Goal: Obtain resource: Download file/media

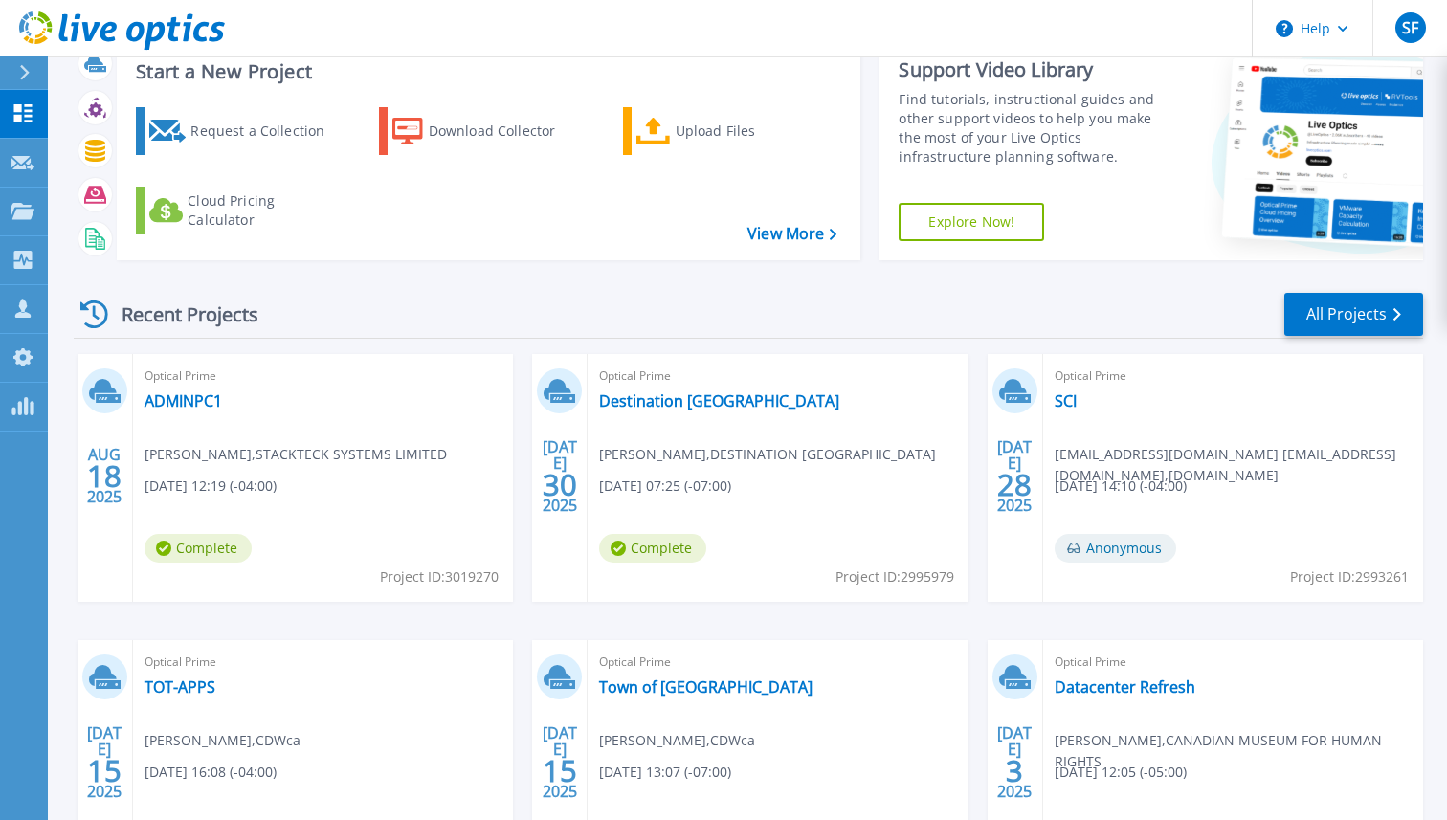
scroll to position [64, 0]
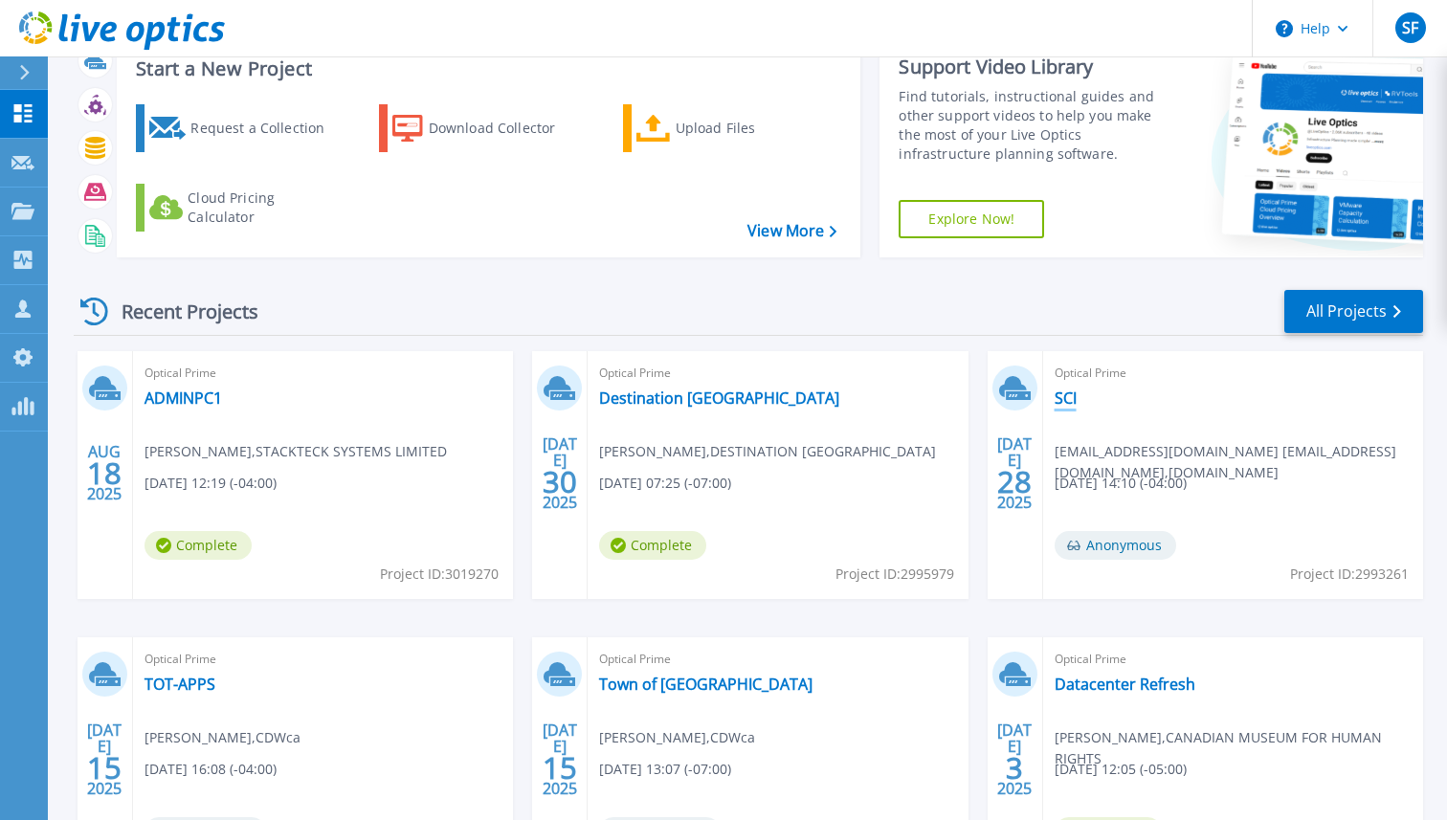
click at [1065, 407] on link "SCI" at bounding box center [1065, 397] width 22 height 19
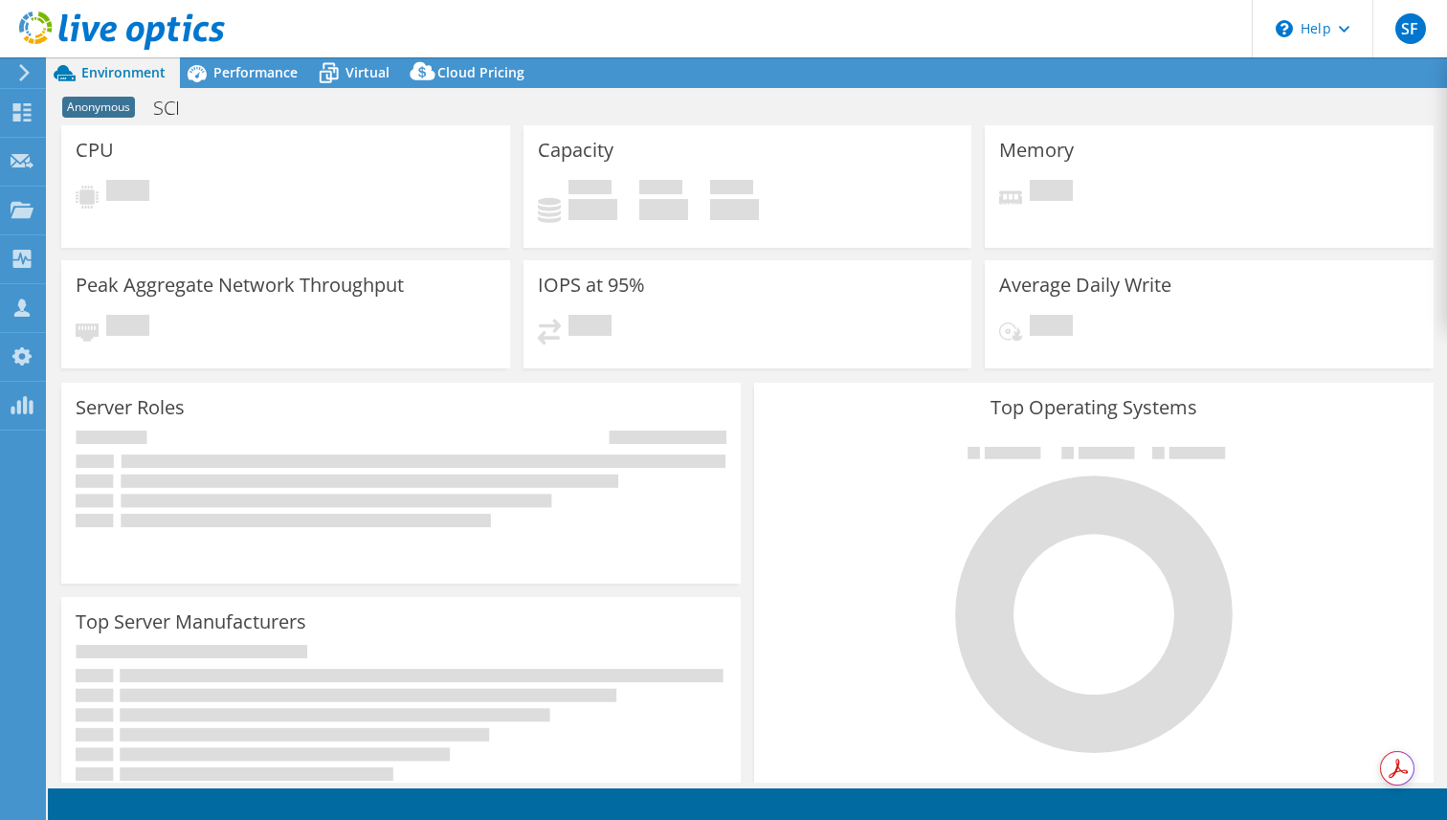
select select "[GEOGRAPHIC_DATA]"
select select "USD"
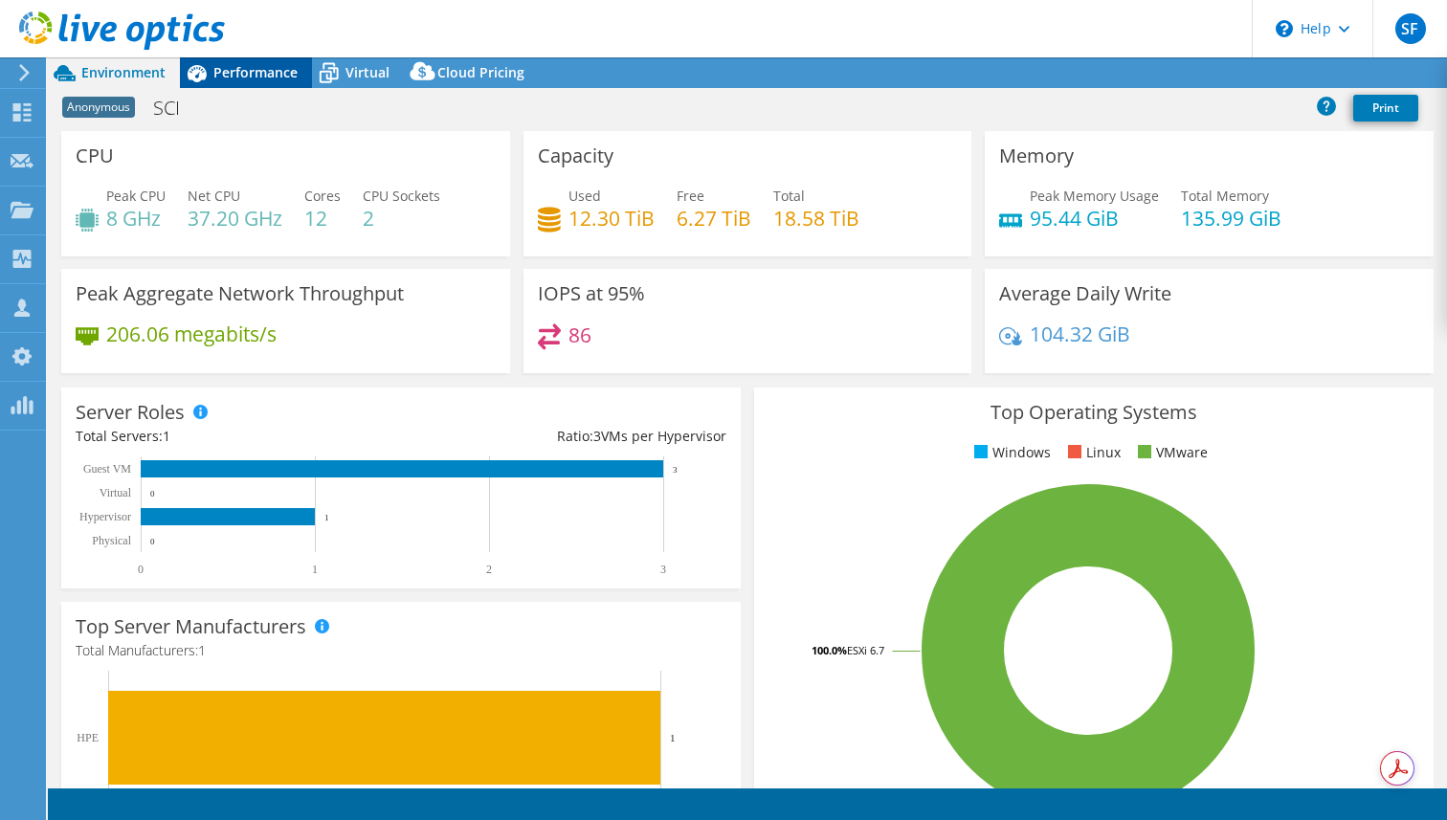
click at [232, 80] on span "Performance" at bounding box center [255, 72] width 84 height 18
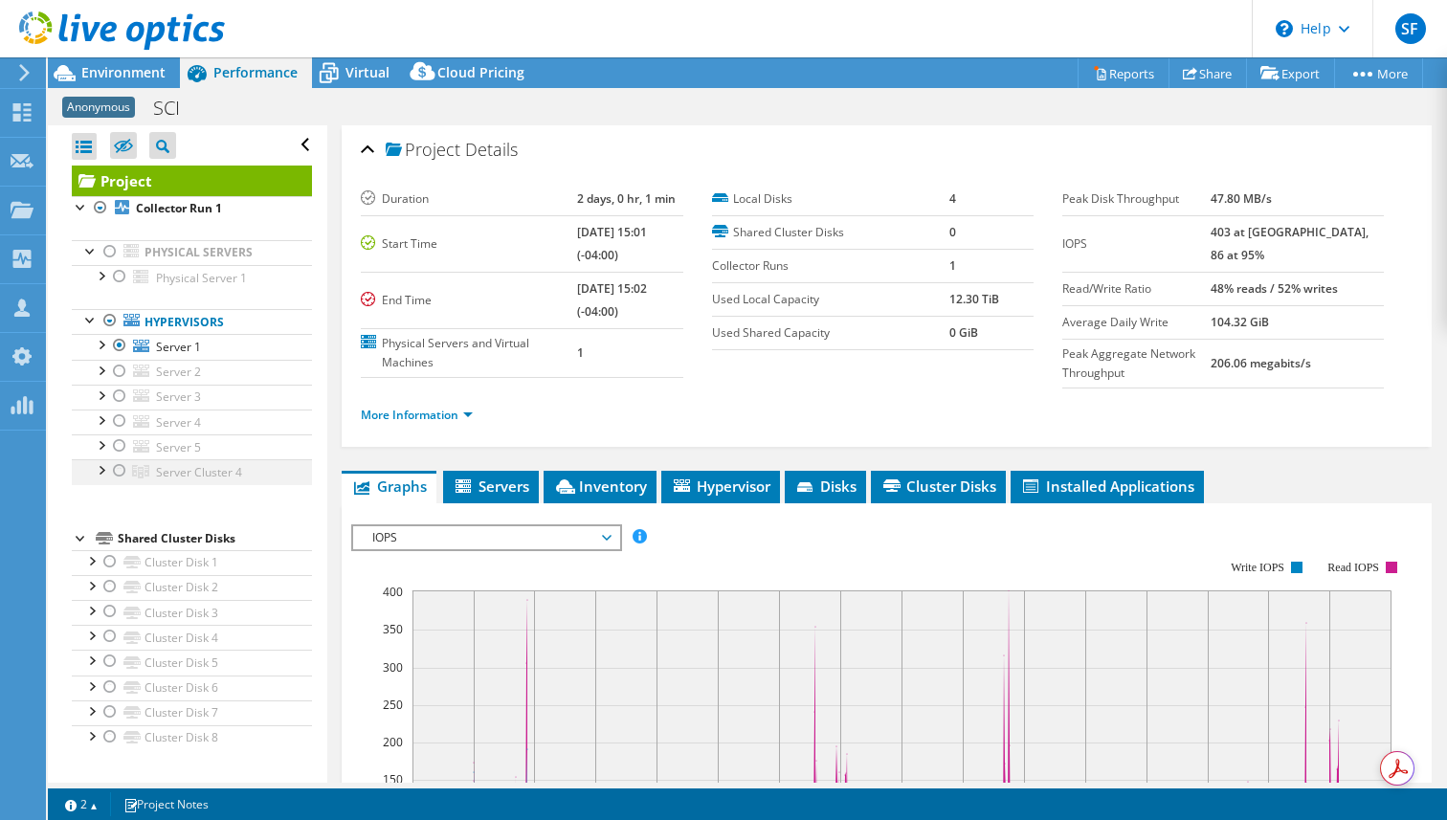
click at [118, 474] on div at bounding box center [119, 470] width 19 height 23
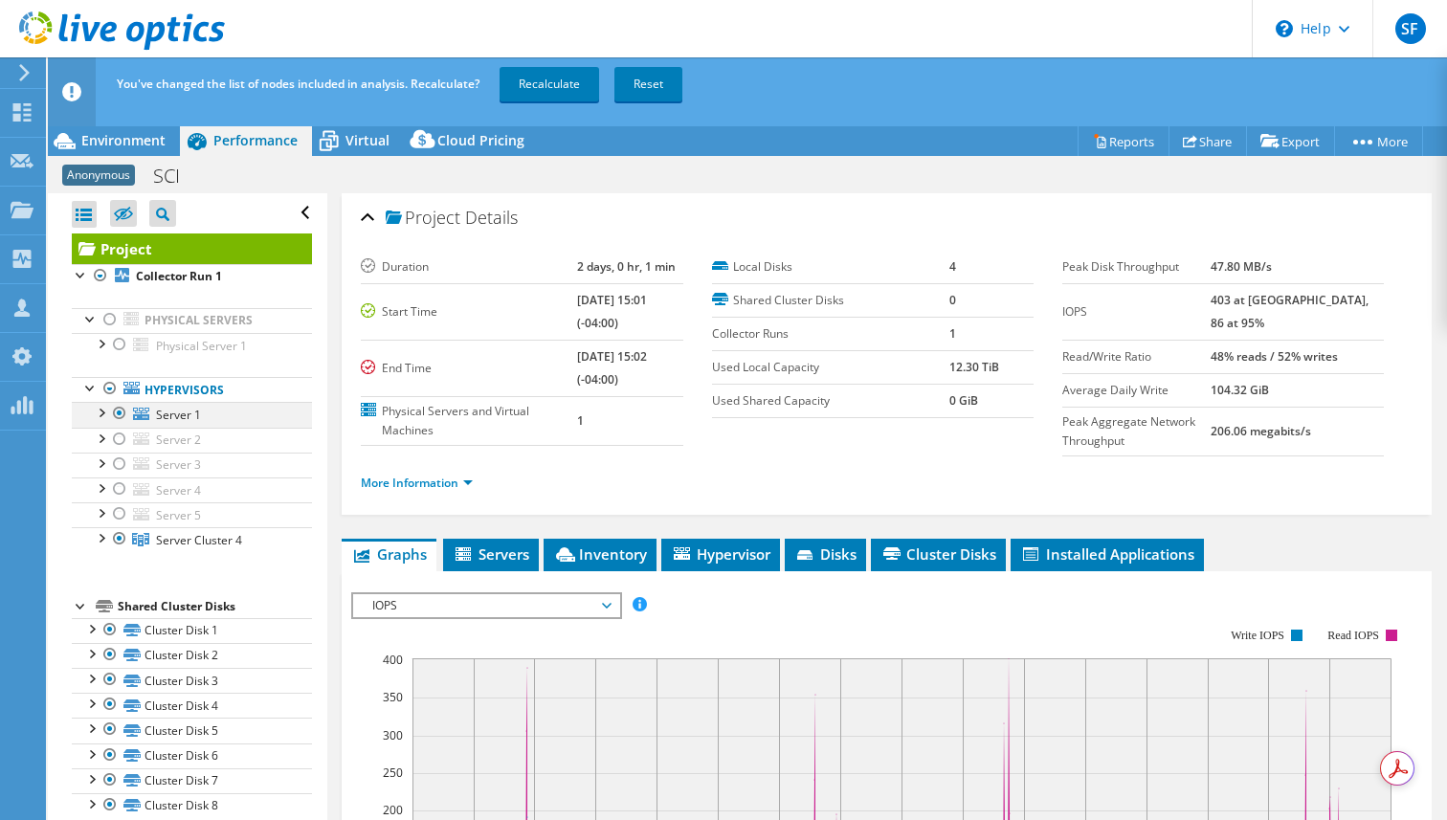
click at [125, 416] on div at bounding box center [119, 413] width 19 height 23
click at [551, 87] on link "Recalculate" at bounding box center [548, 84] width 99 height 34
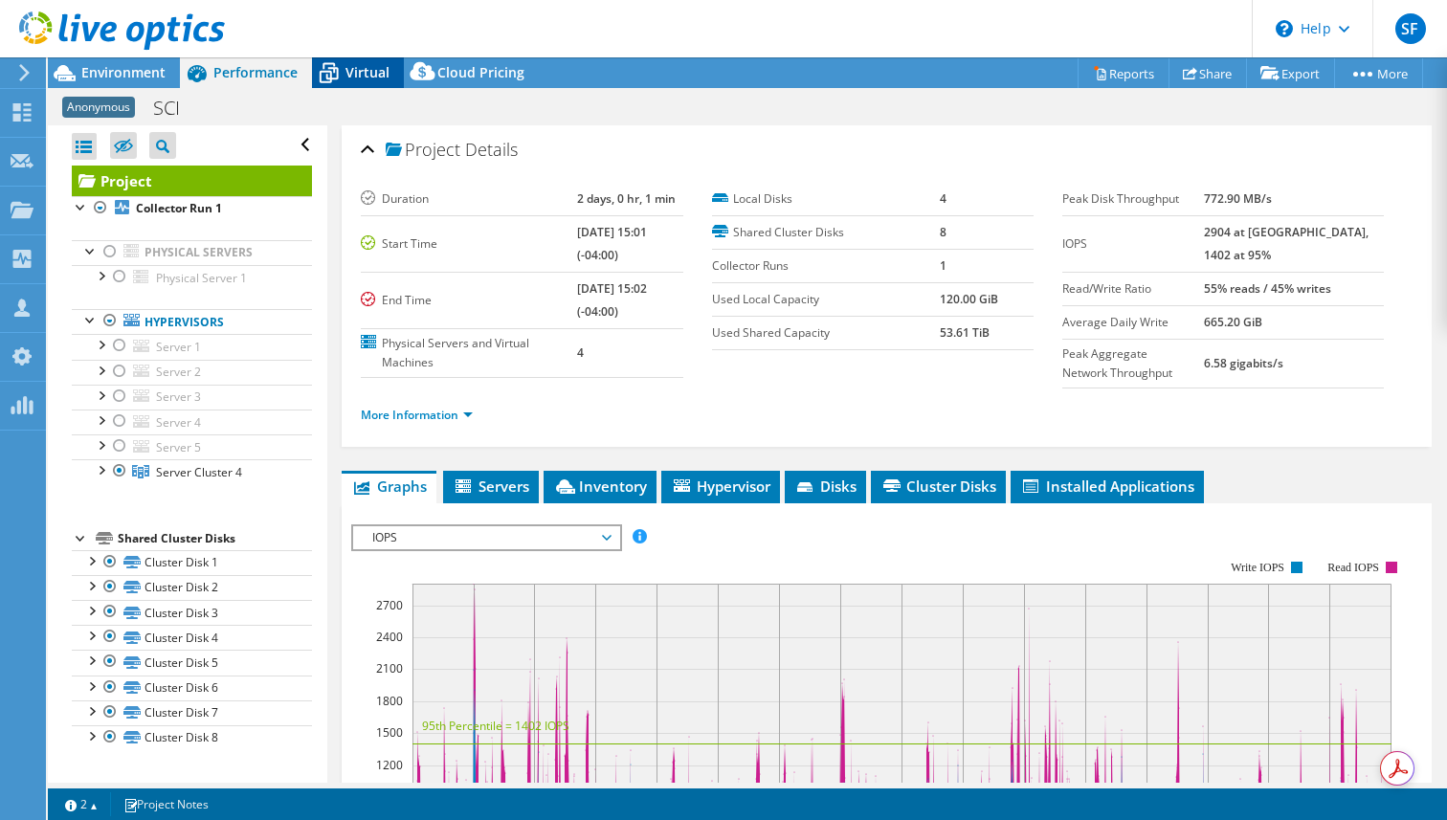
click at [351, 70] on span "Virtual" at bounding box center [367, 72] width 44 height 18
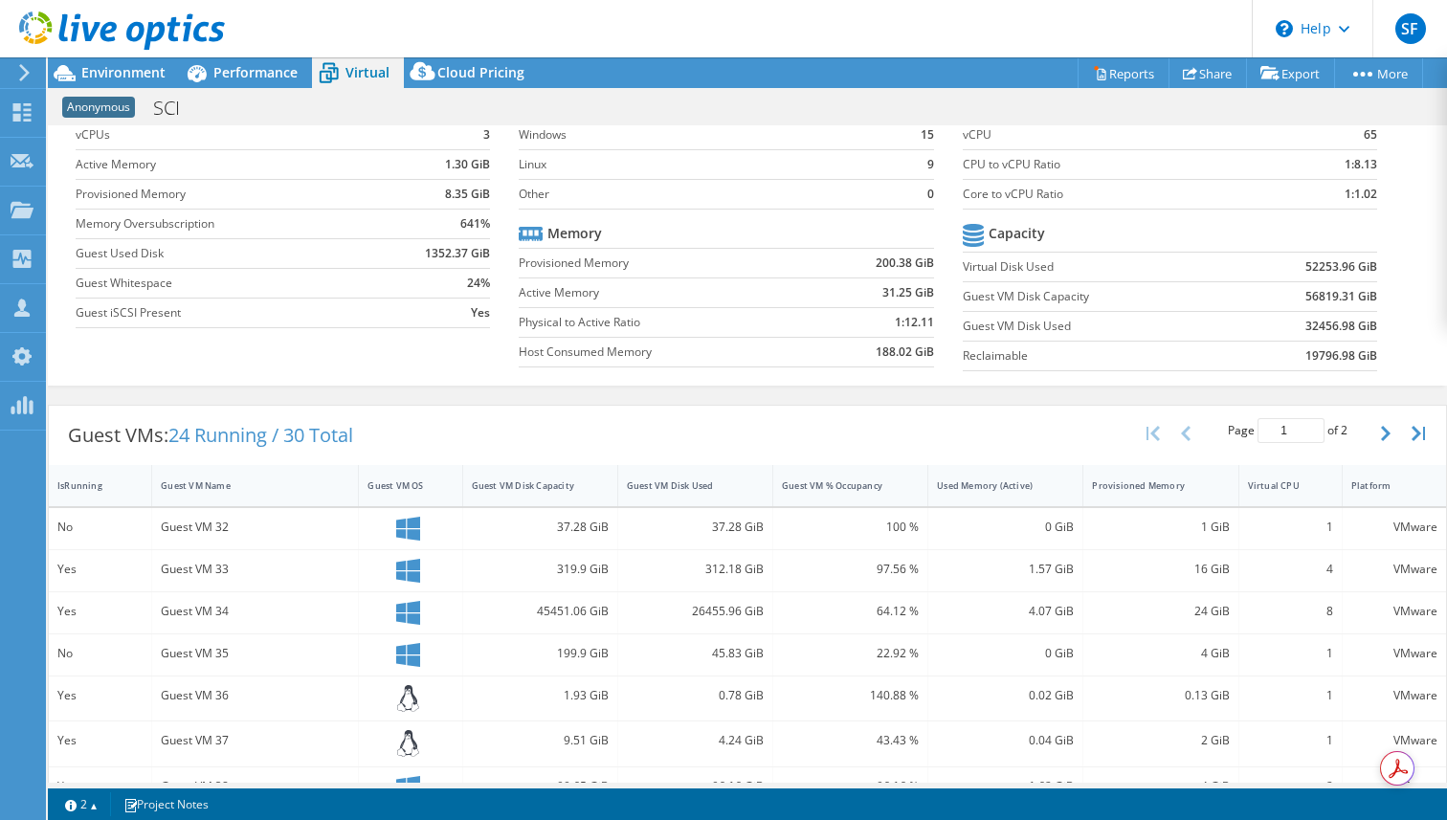
scroll to position [131, 0]
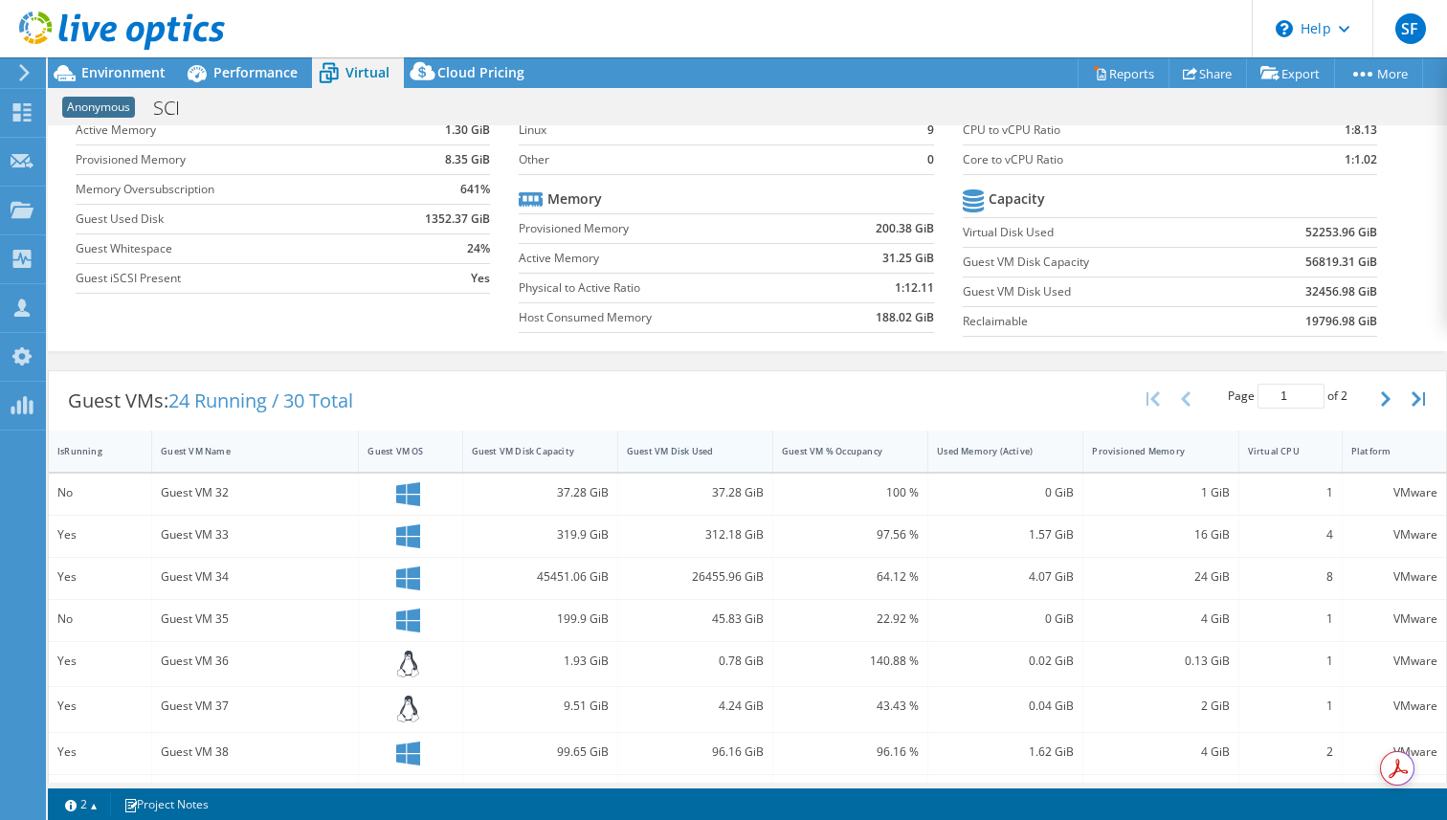
click at [662, 453] on div "Guest VM Disk Used" at bounding box center [684, 451] width 114 height 12
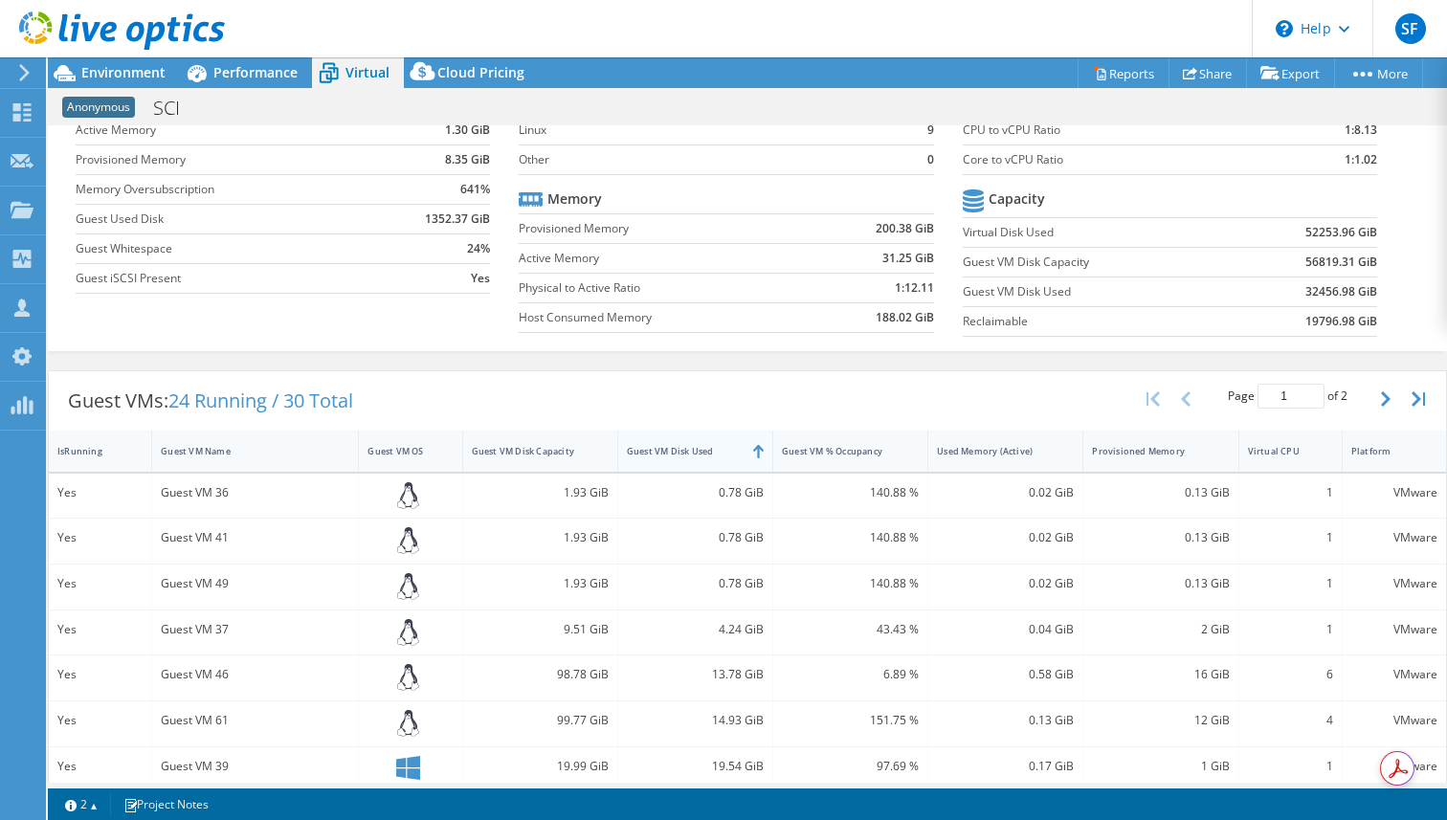
click at [662, 453] on div "Guest VM Disk Used" at bounding box center [684, 451] width 114 height 12
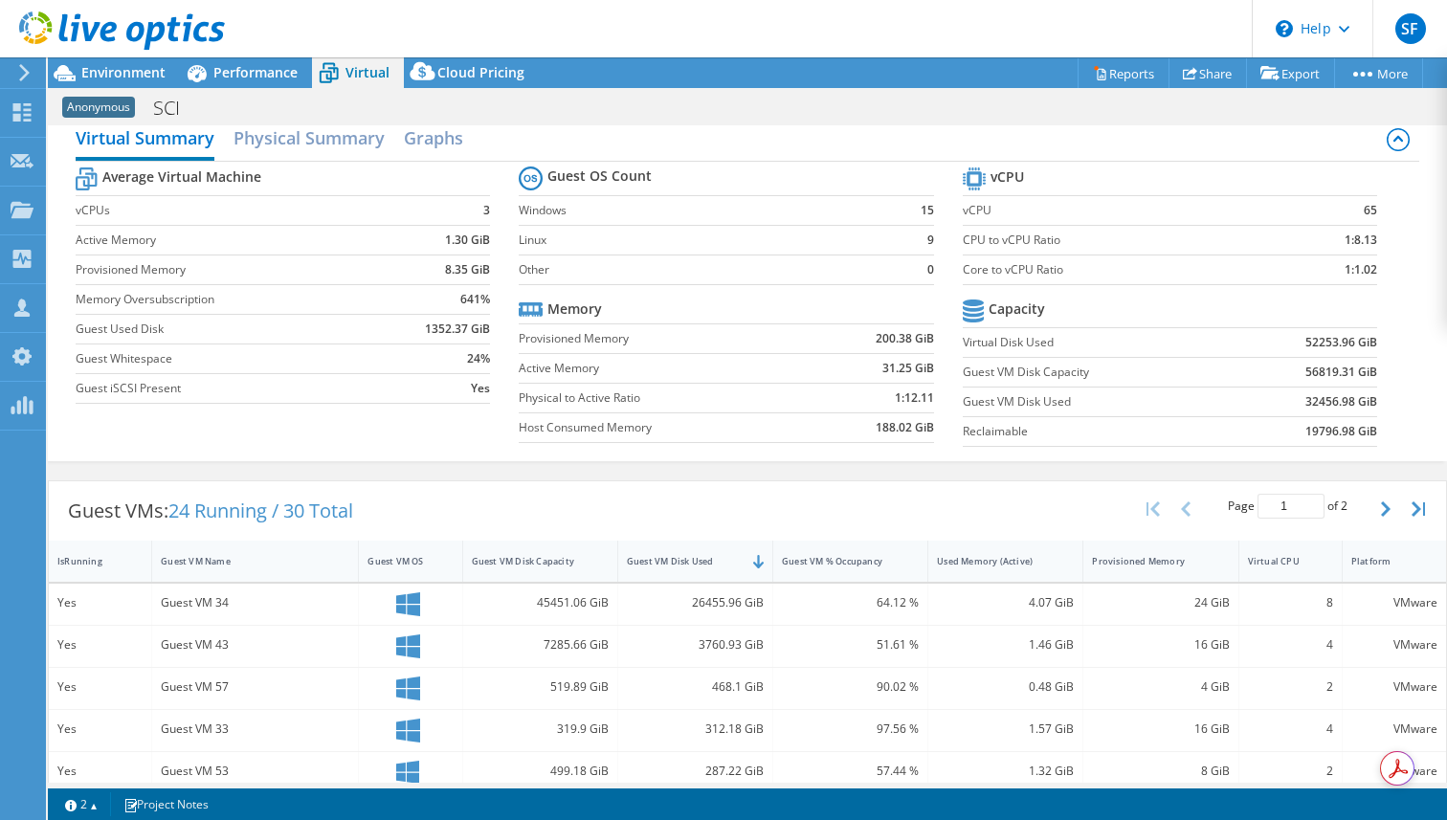
scroll to position [0, 0]
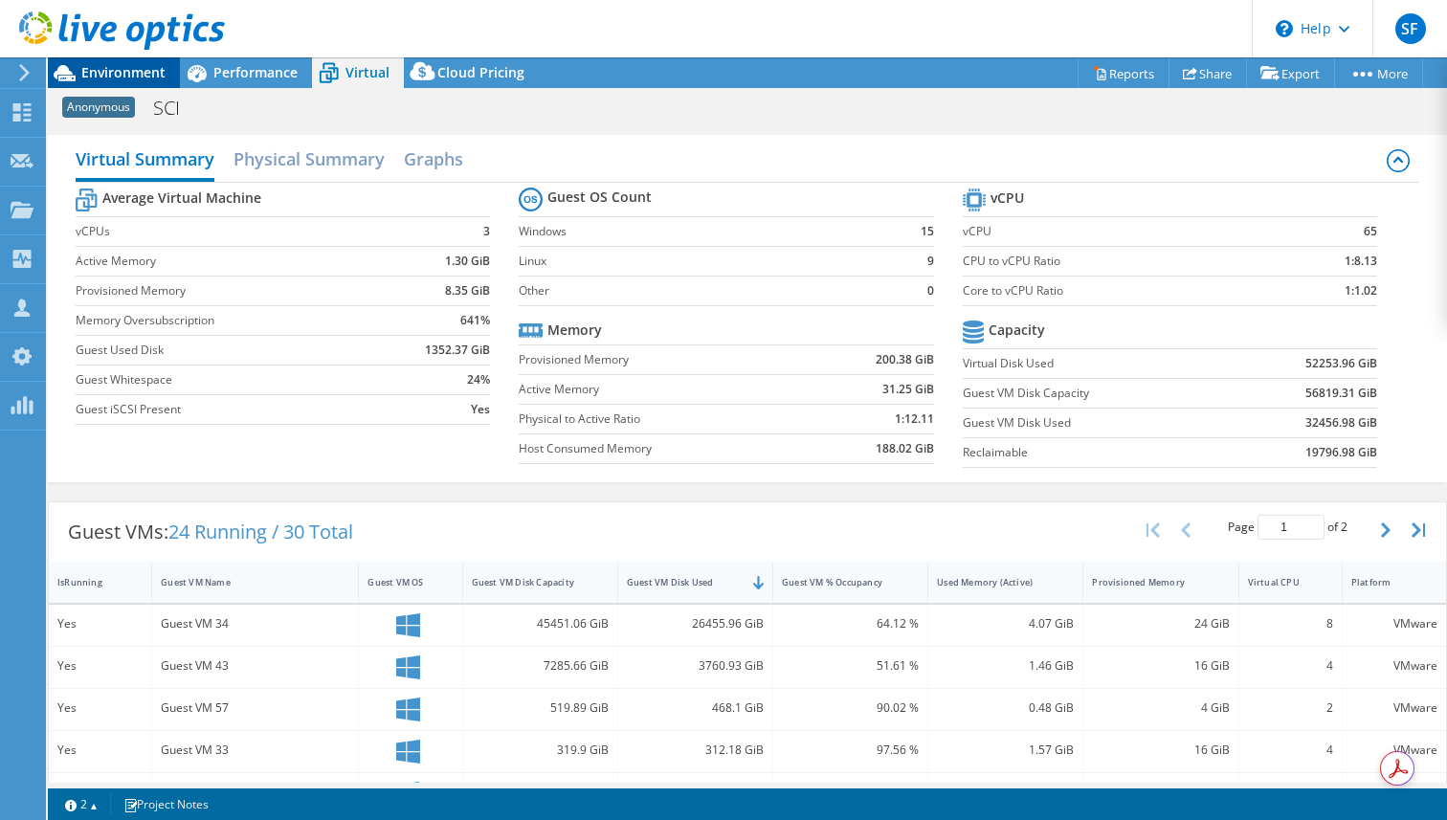
click at [152, 73] on span "Environment" at bounding box center [123, 72] width 84 height 18
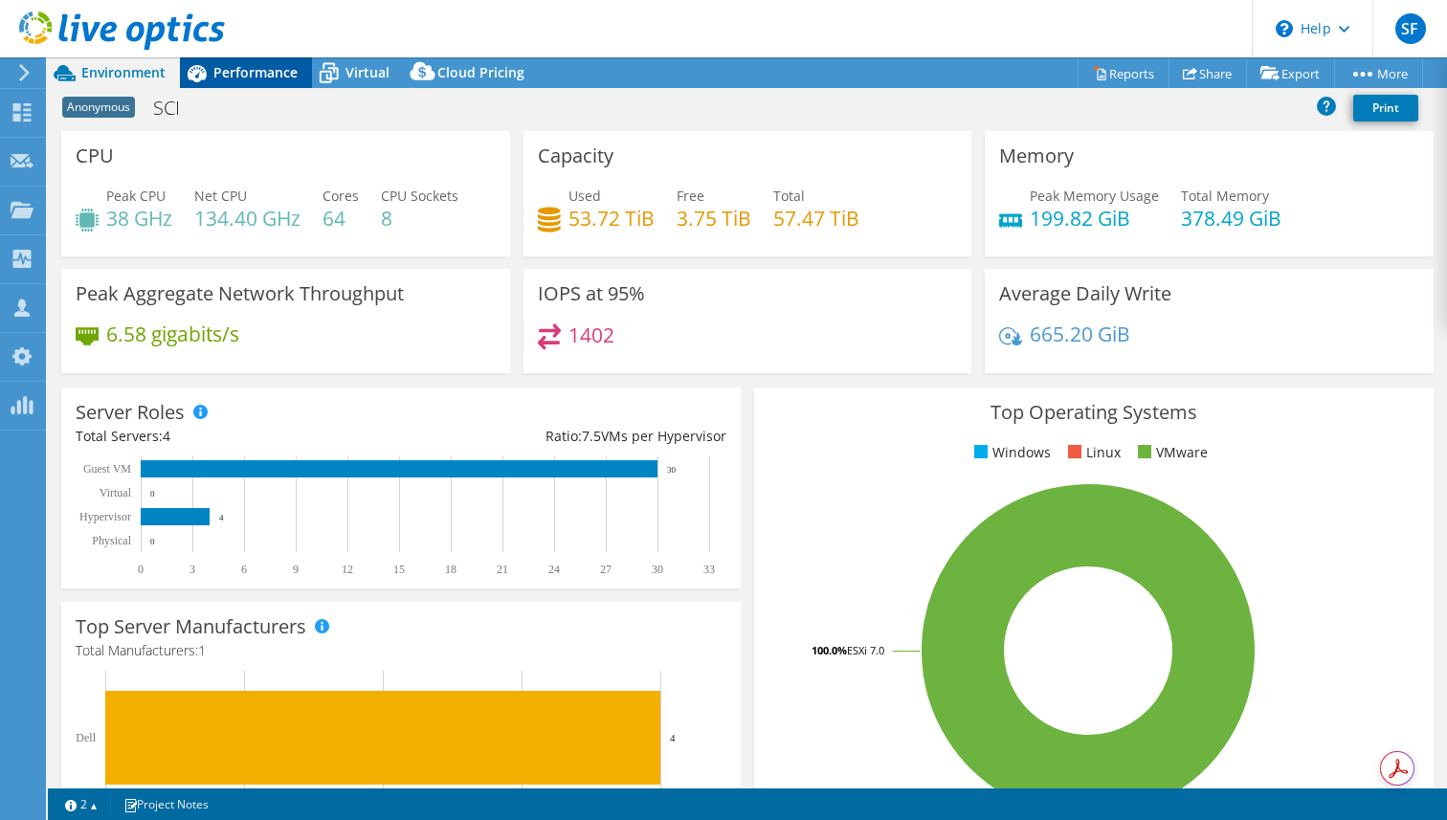
click at [275, 80] on span "Performance" at bounding box center [255, 72] width 84 height 18
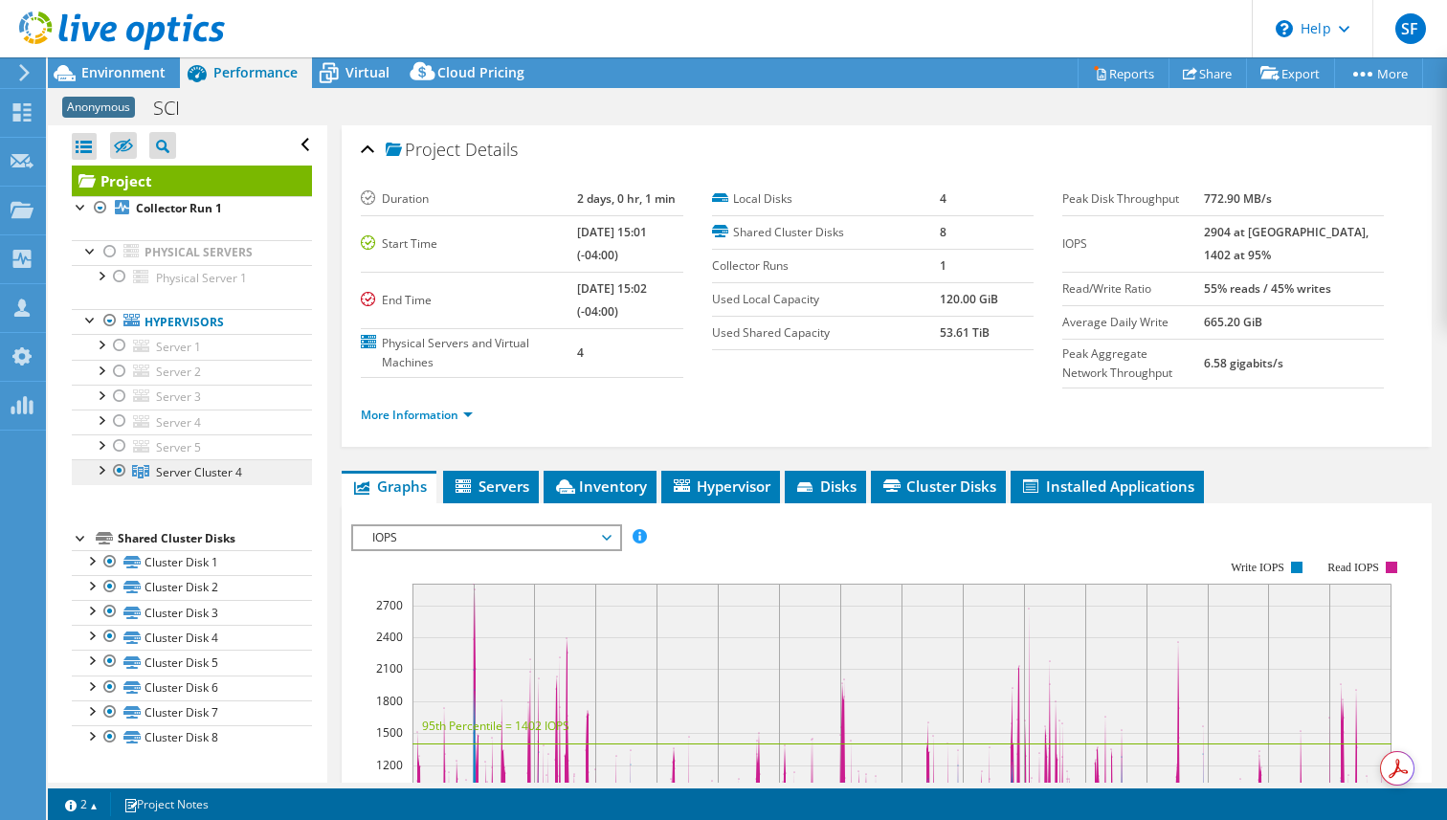
click at [176, 478] on span "Server Cluster 4" at bounding box center [199, 472] width 86 height 16
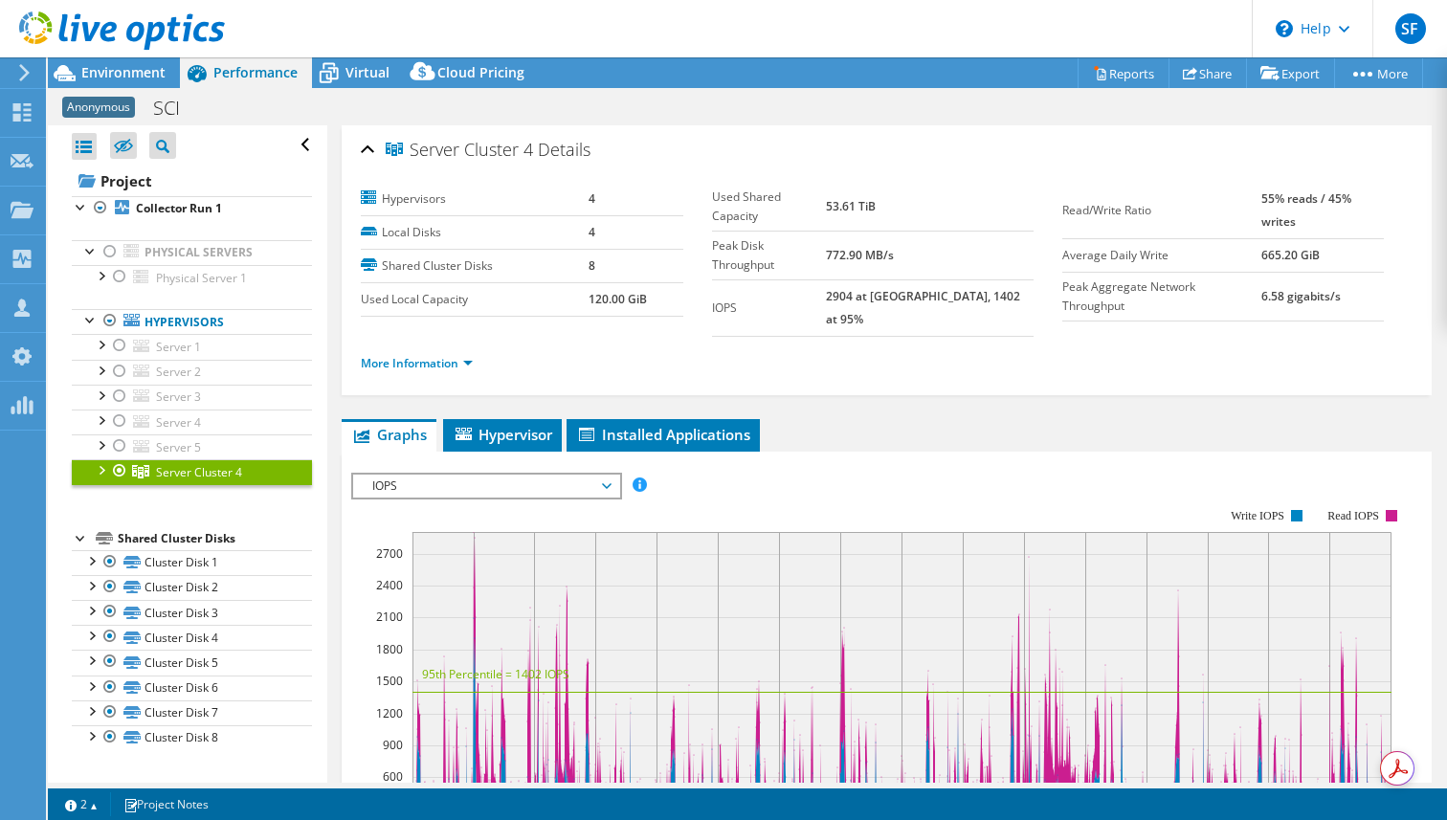
click at [98, 471] on div at bounding box center [100, 468] width 19 height 19
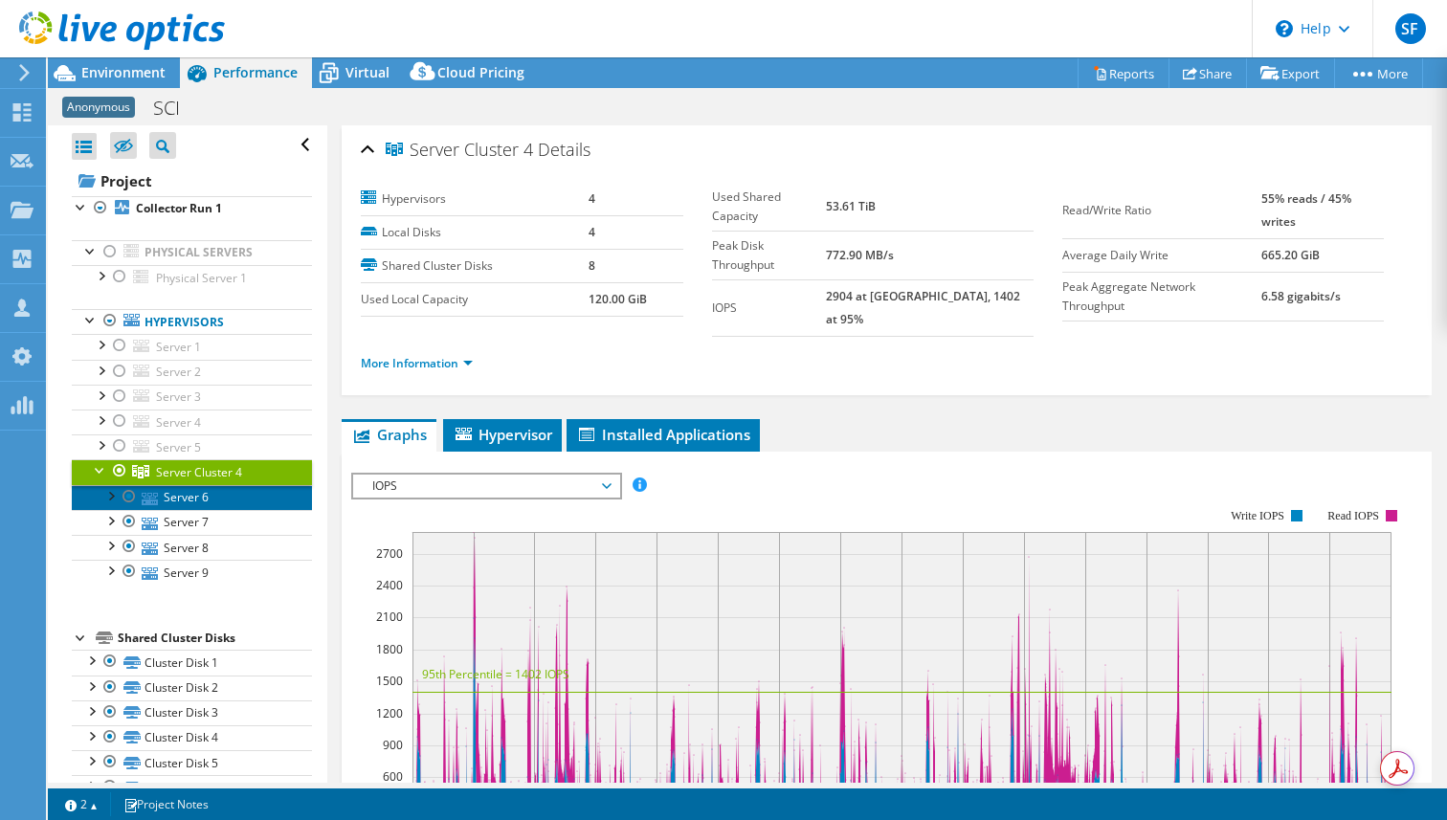
click at [174, 498] on link "Server 6" at bounding box center [192, 497] width 240 height 25
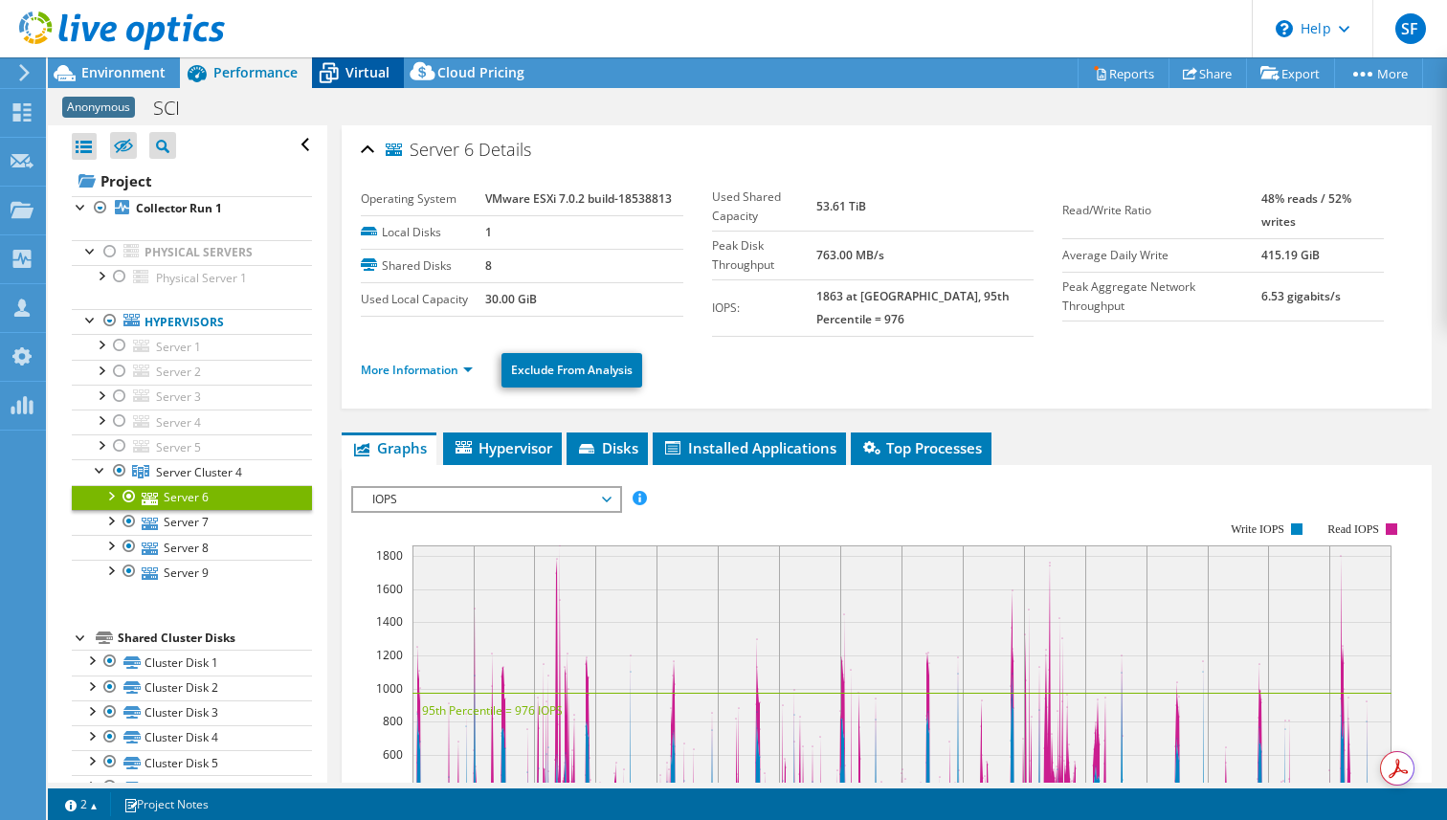
click at [348, 77] on span "Virtual" at bounding box center [367, 72] width 44 height 18
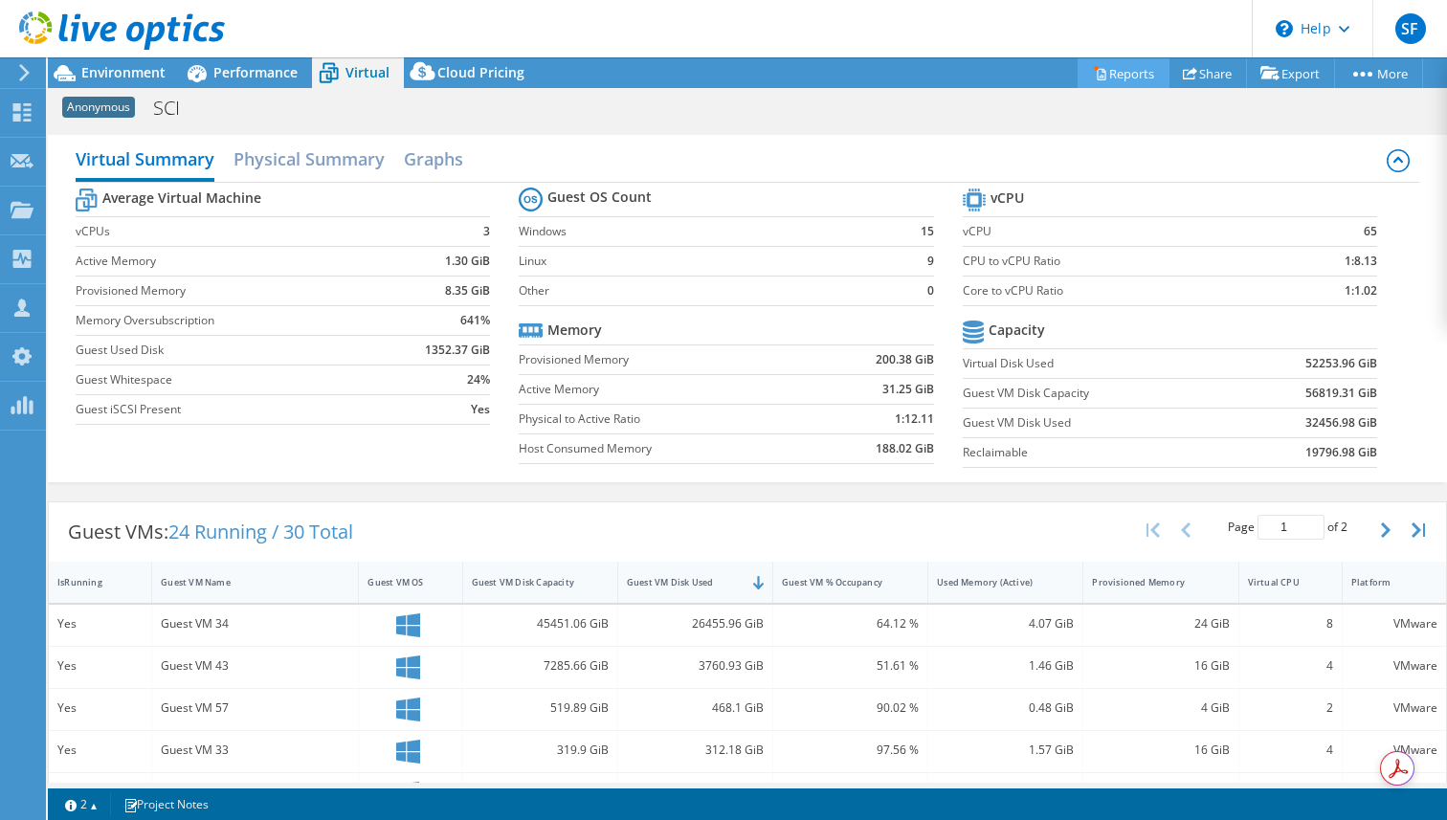
click at [1119, 81] on link "Reports" at bounding box center [1123, 73] width 92 height 30
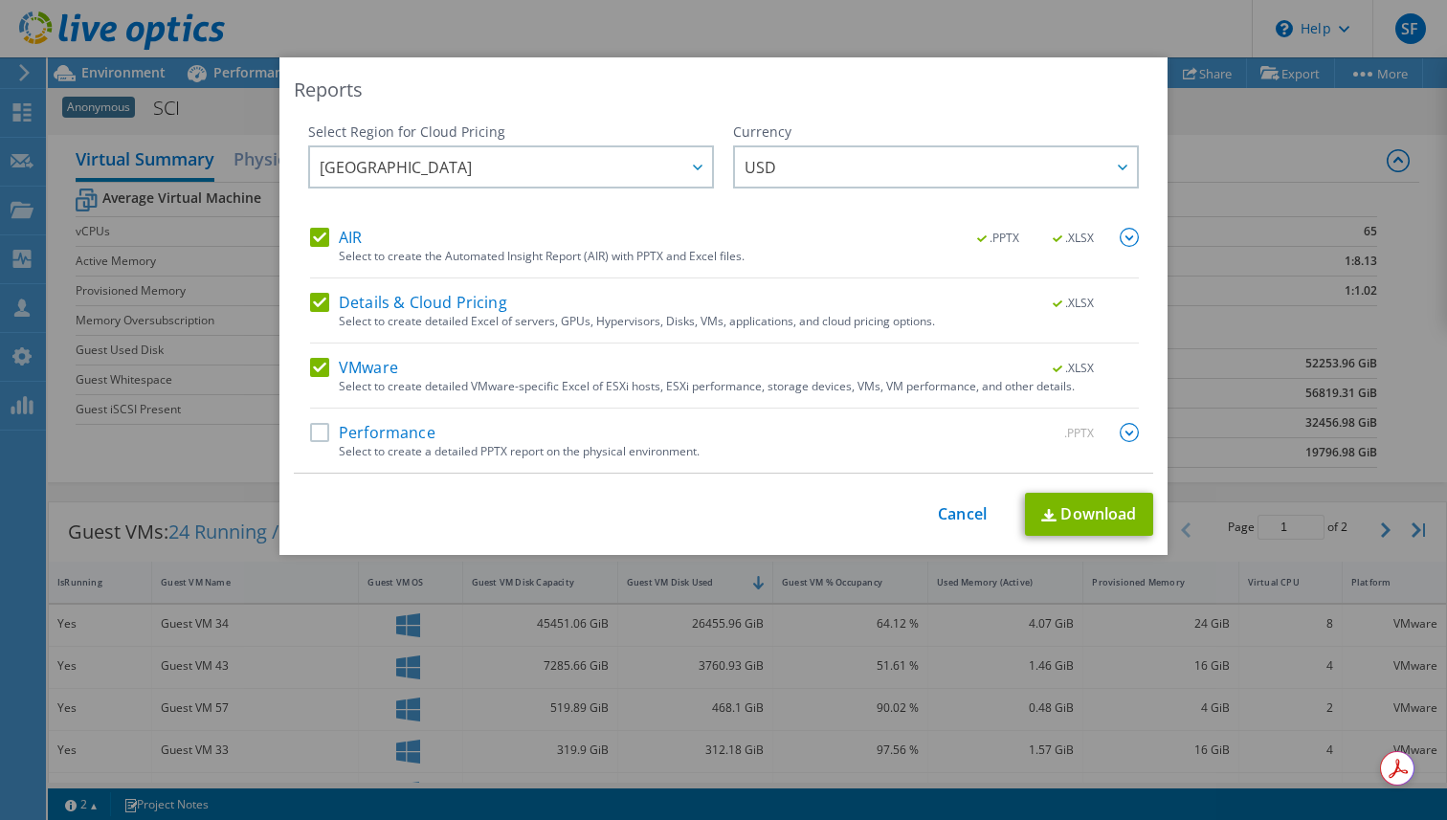
click at [405, 435] on label "Performance" at bounding box center [372, 432] width 125 height 19
click at [0, 0] on input "Performance" at bounding box center [0, 0] width 0 height 0
click at [1093, 522] on link "Download" at bounding box center [1089, 514] width 128 height 43
click at [977, 516] on link "Cancel" at bounding box center [962, 514] width 49 height 18
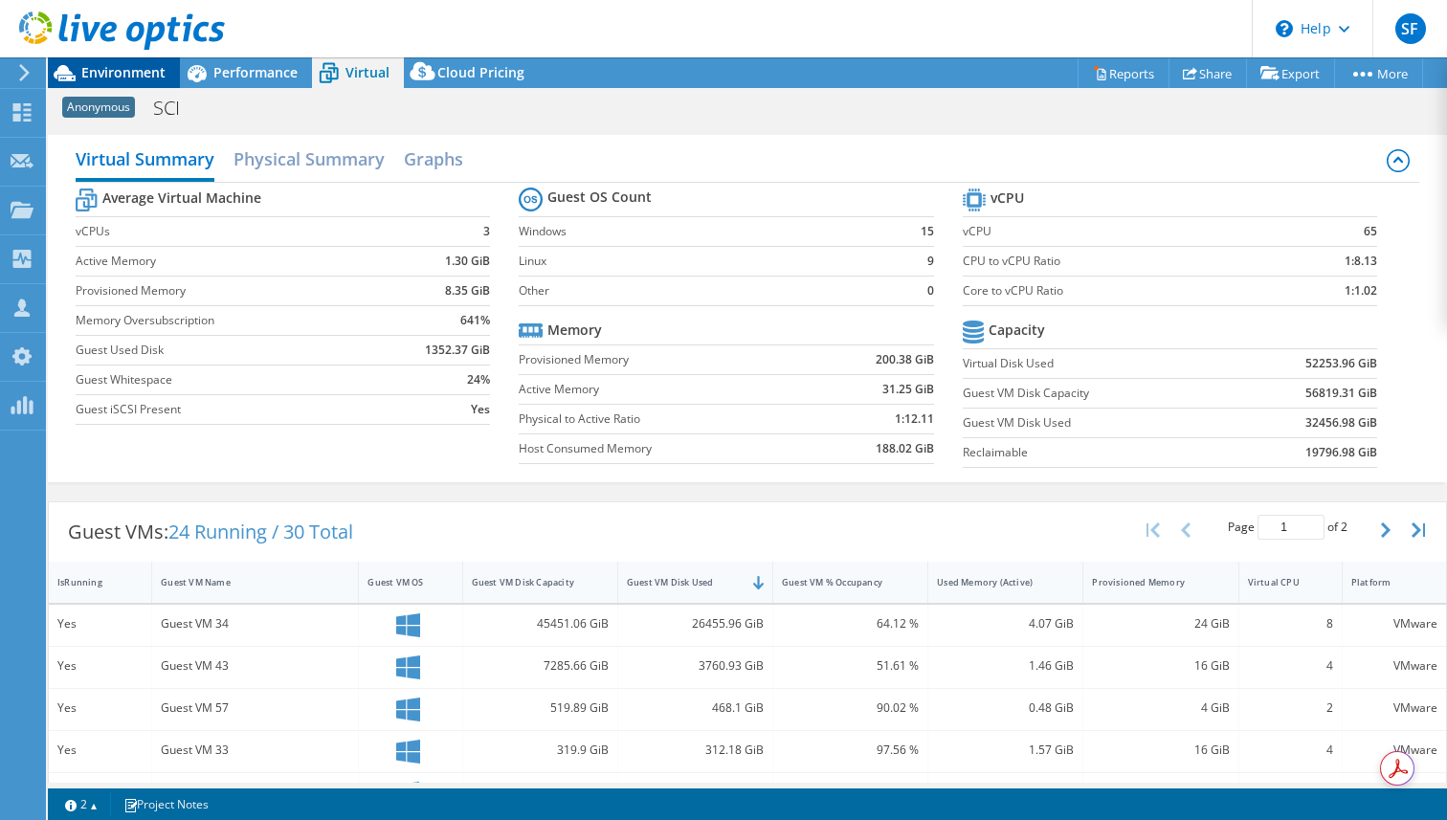
click at [111, 79] on span "Environment" at bounding box center [123, 72] width 84 height 18
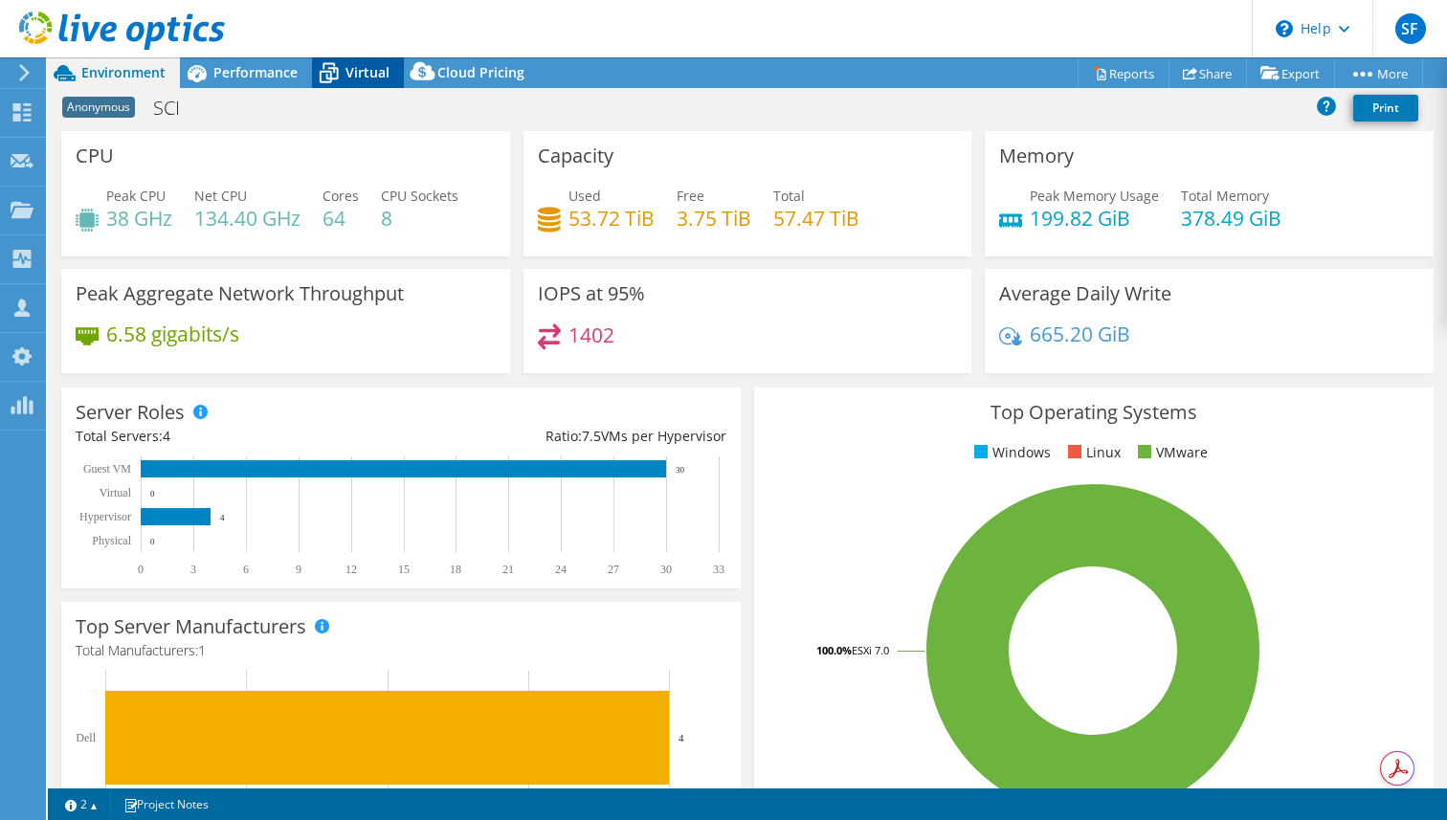
click at [361, 68] on span "Virtual" at bounding box center [367, 72] width 44 height 18
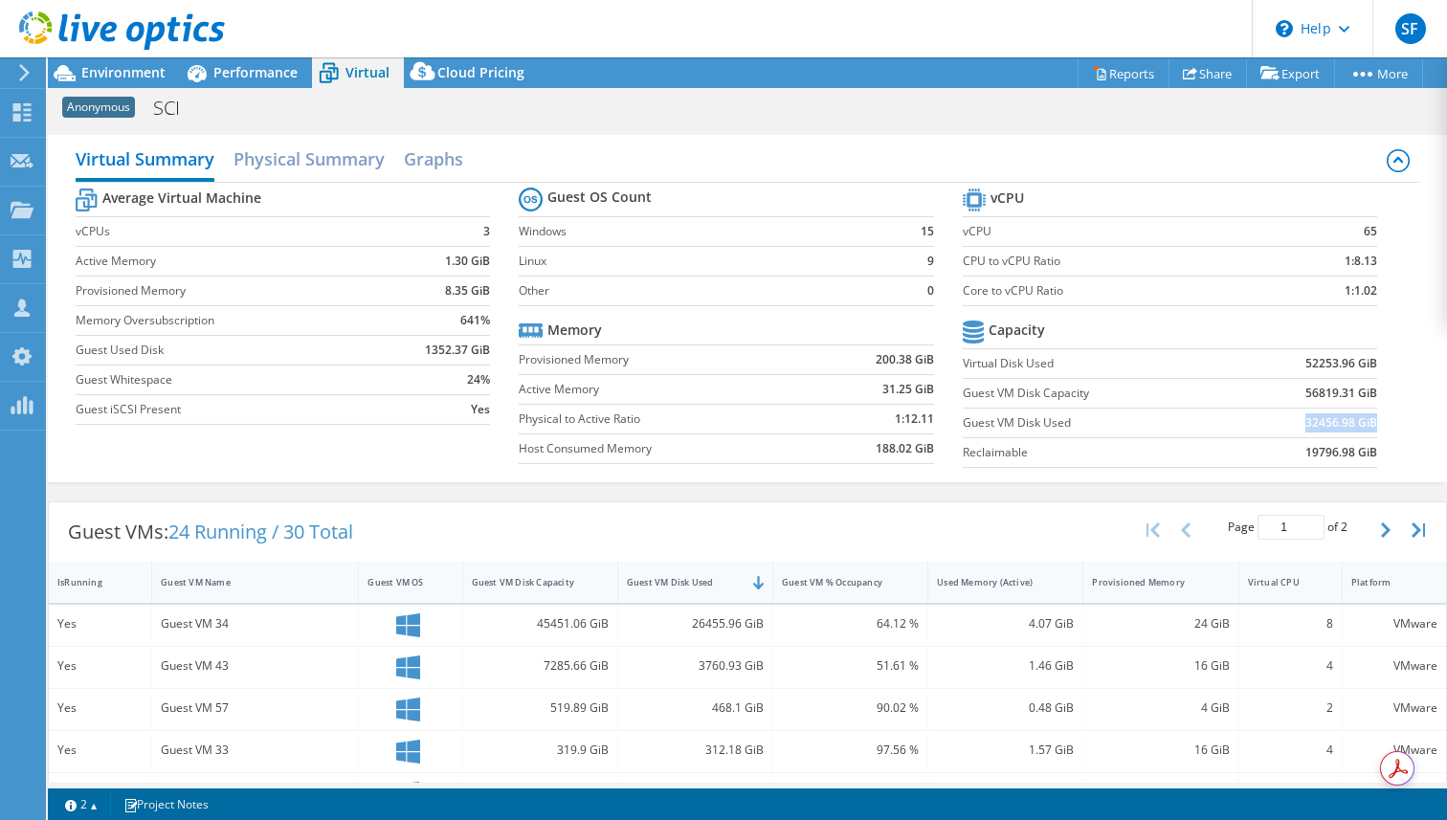
drag, startPoint x: 1305, startPoint y: 422, endPoint x: 1375, endPoint y: 415, distance: 70.2
click at [1375, 415] on b "32456.98 GiB" at bounding box center [1341, 422] width 72 height 19
drag, startPoint x: 1307, startPoint y: 359, endPoint x: 1374, endPoint y: 358, distance: 67.0
click at [1374, 358] on b "52253.96 GiB" at bounding box center [1341, 363] width 72 height 19
click at [235, 77] on span "Performance" at bounding box center [255, 72] width 84 height 18
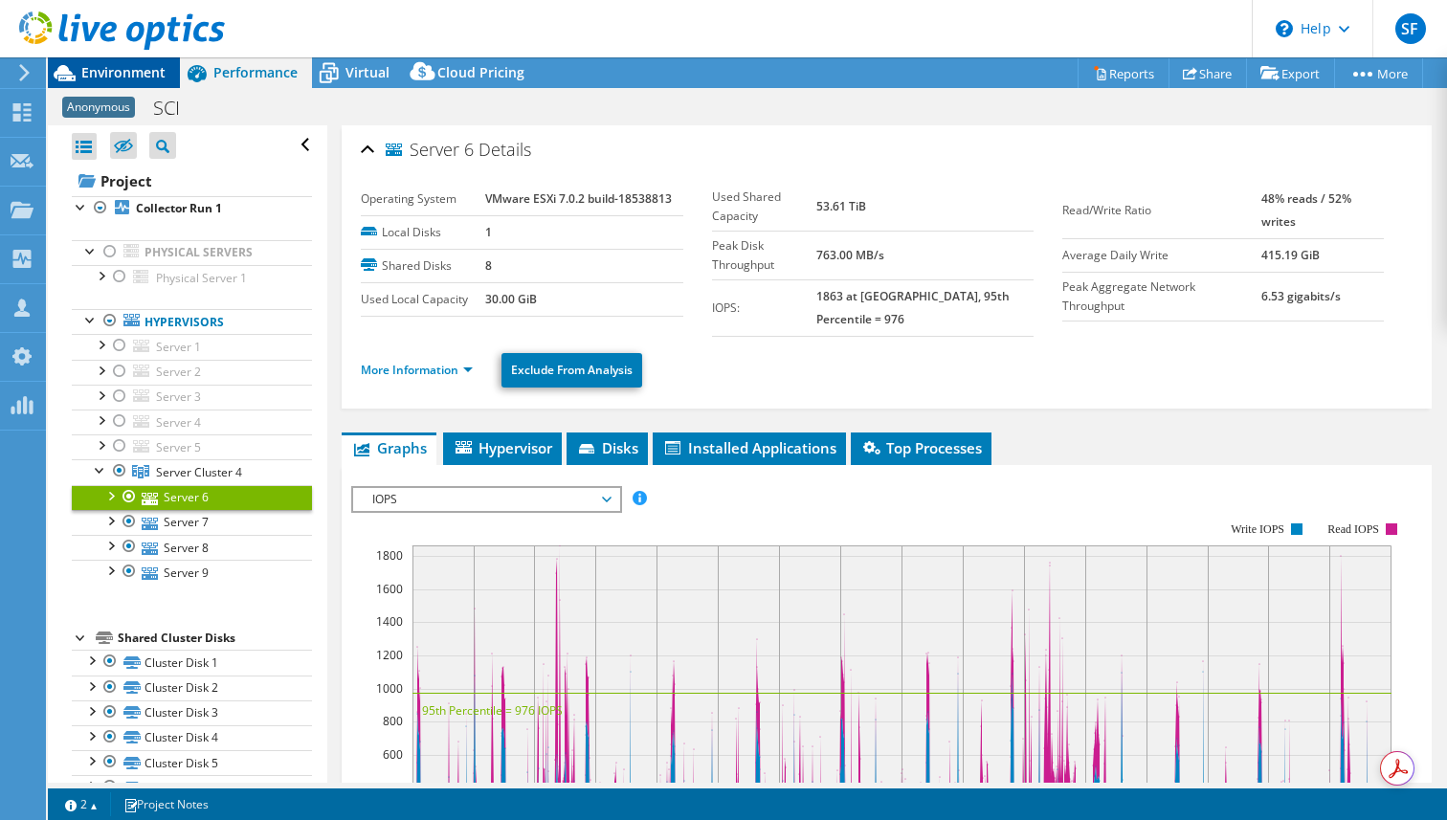
click at [137, 69] on span "Environment" at bounding box center [123, 72] width 84 height 18
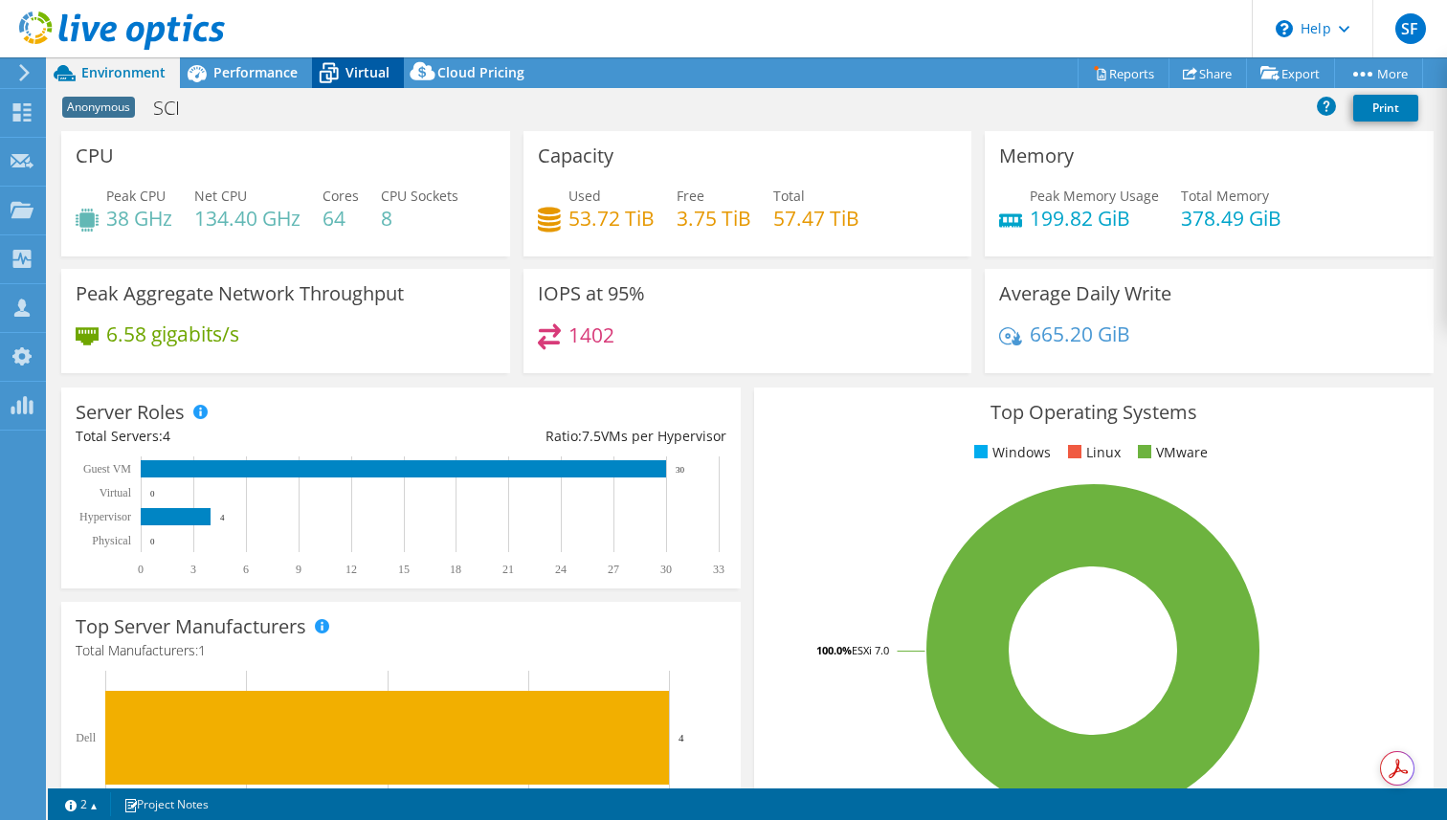
click at [340, 65] on icon at bounding box center [328, 72] width 33 height 33
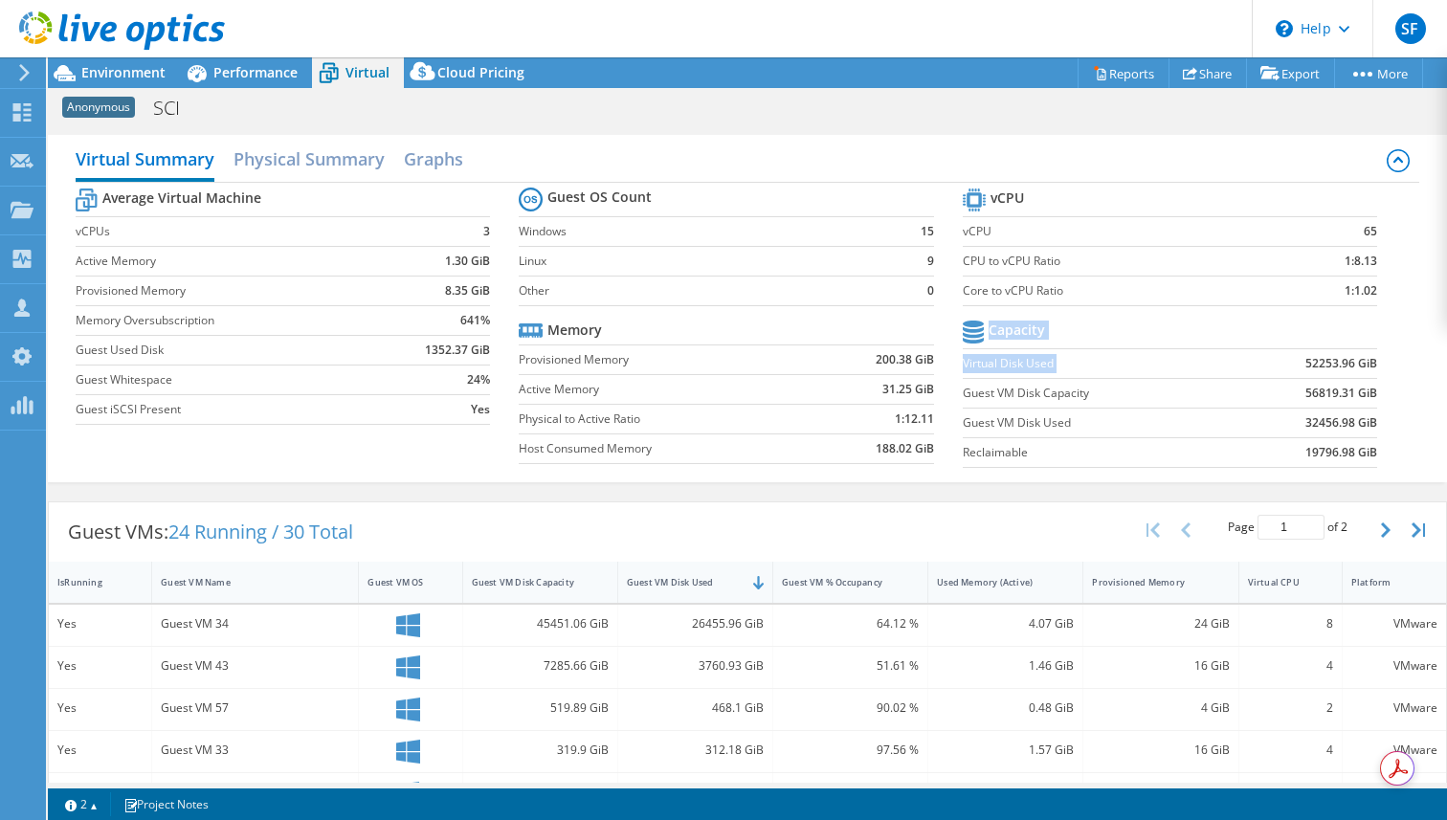
drag, startPoint x: 1307, startPoint y: 364, endPoint x: 1377, endPoint y: 358, distance: 70.1
click at [1377, 358] on section "vCPU vCPU 65 CPU to vCPU Ratio 1:8.13 Core to vCPU Ratio 1:1.02 Capacity Virtua…" at bounding box center [1183, 331] width 443 height 294
click at [1301, 364] on td "52253.96 GiB" at bounding box center [1305, 363] width 144 height 30
drag, startPoint x: 1305, startPoint y: 362, endPoint x: 1376, endPoint y: 362, distance: 70.8
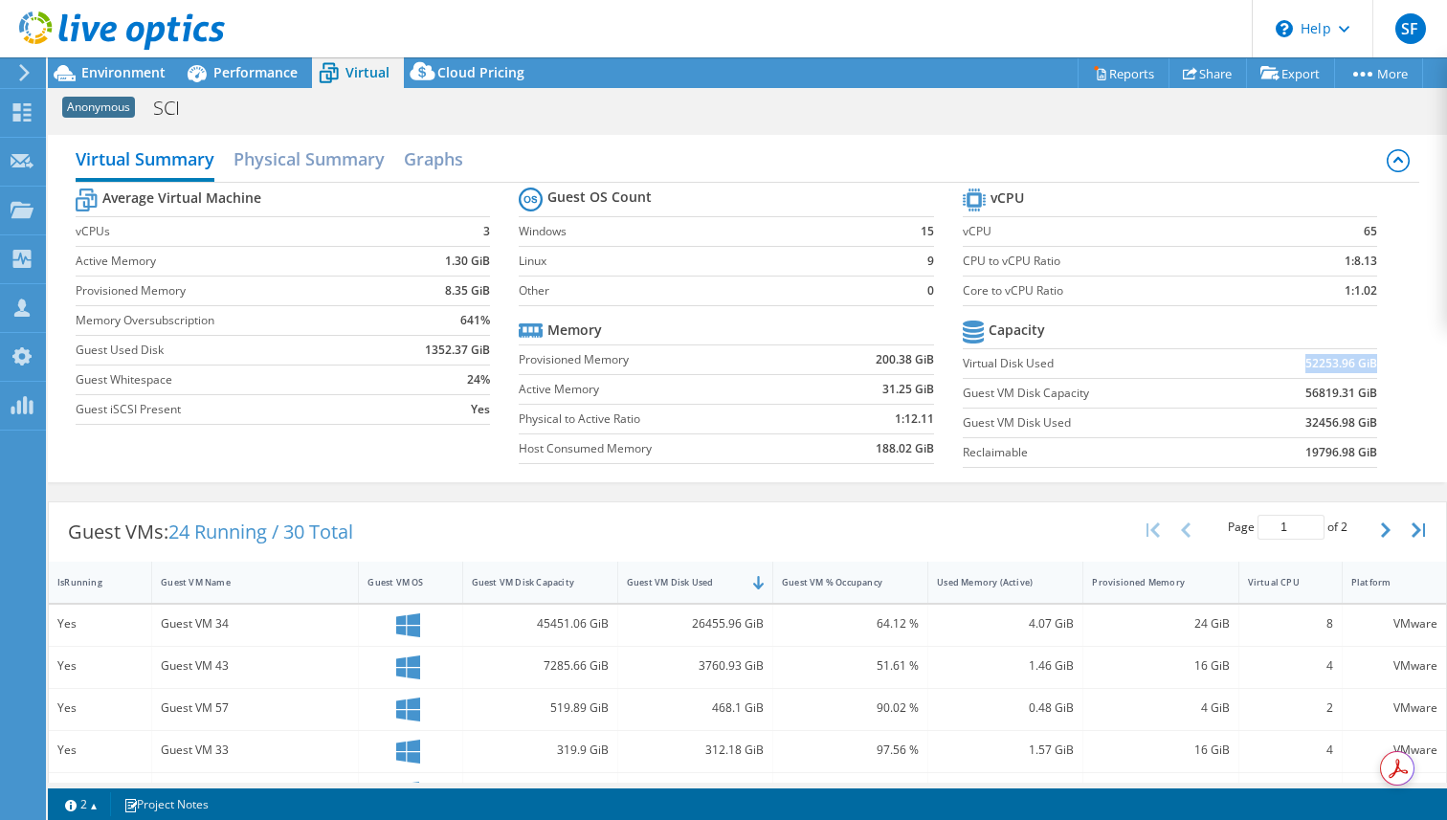
click at [1376, 362] on section "vCPU vCPU 65 CPU to vCPU Ratio 1:8.13 Core to vCPU Ratio 1:1.02 Capacity Virtua…" at bounding box center [1183, 331] width 443 height 294
